Goal: Information Seeking & Learning: Learn about a topic

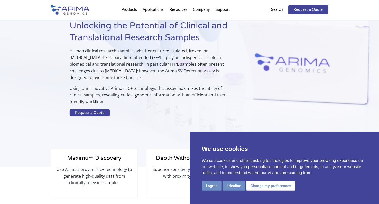
scroll to position [53, 0]
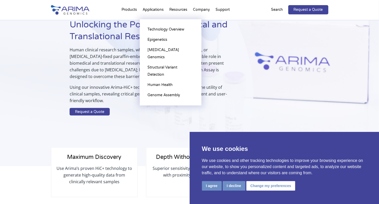
click at [157, 10] on li "Applications Technology Overview Epigenetics Cancer Genomics Structural Variant…" at bounding box center [153, 10] width 27 height 17
click at [160, 62] on link "Structural Variant Detection" at bounding box center [170, 70] width 51 height 17
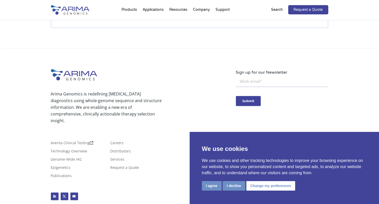
scroll to position [1356, 0]
